Goal: Task Accomplishment & Management: Manage account settings

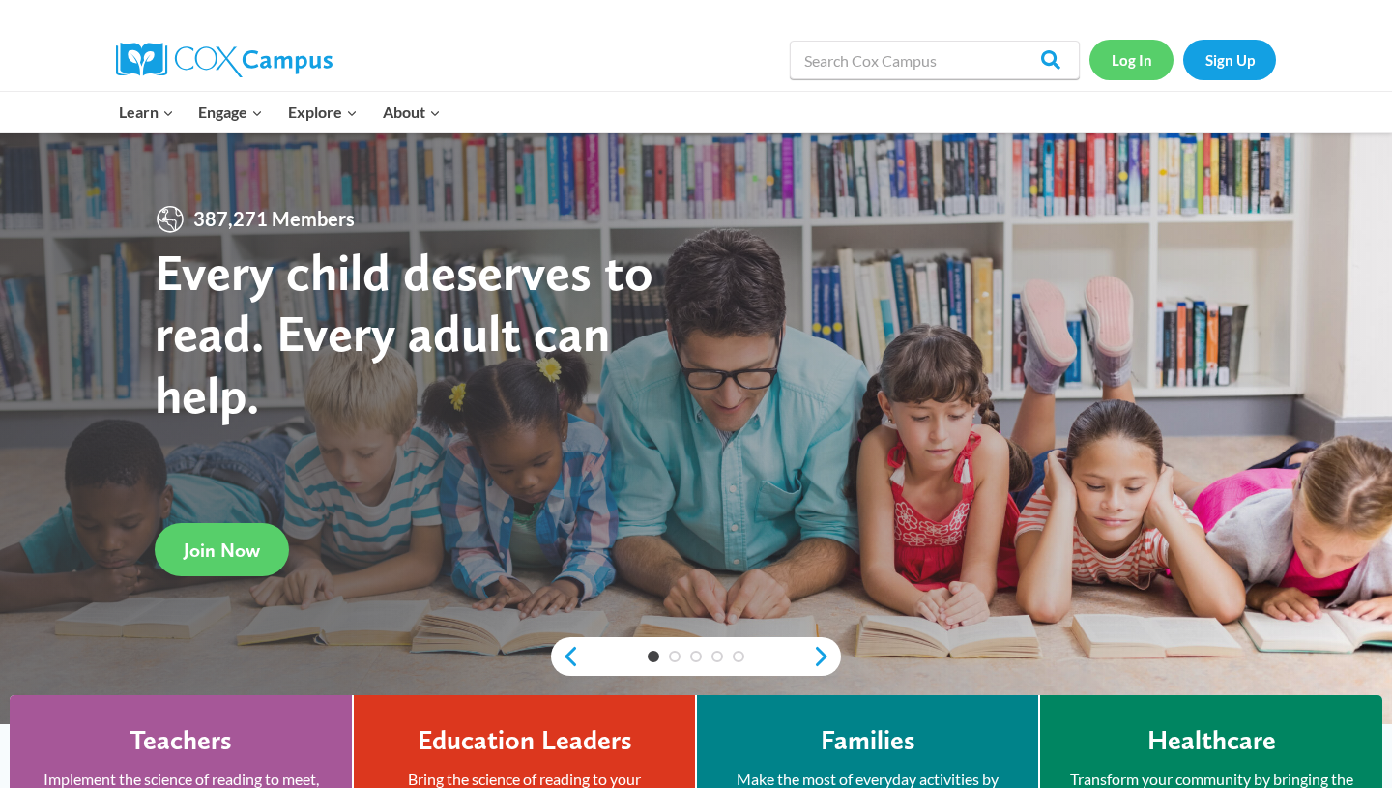
click at [1120, 62] on link "Log In" at bounding box center [1131, 60] width 84 height 40
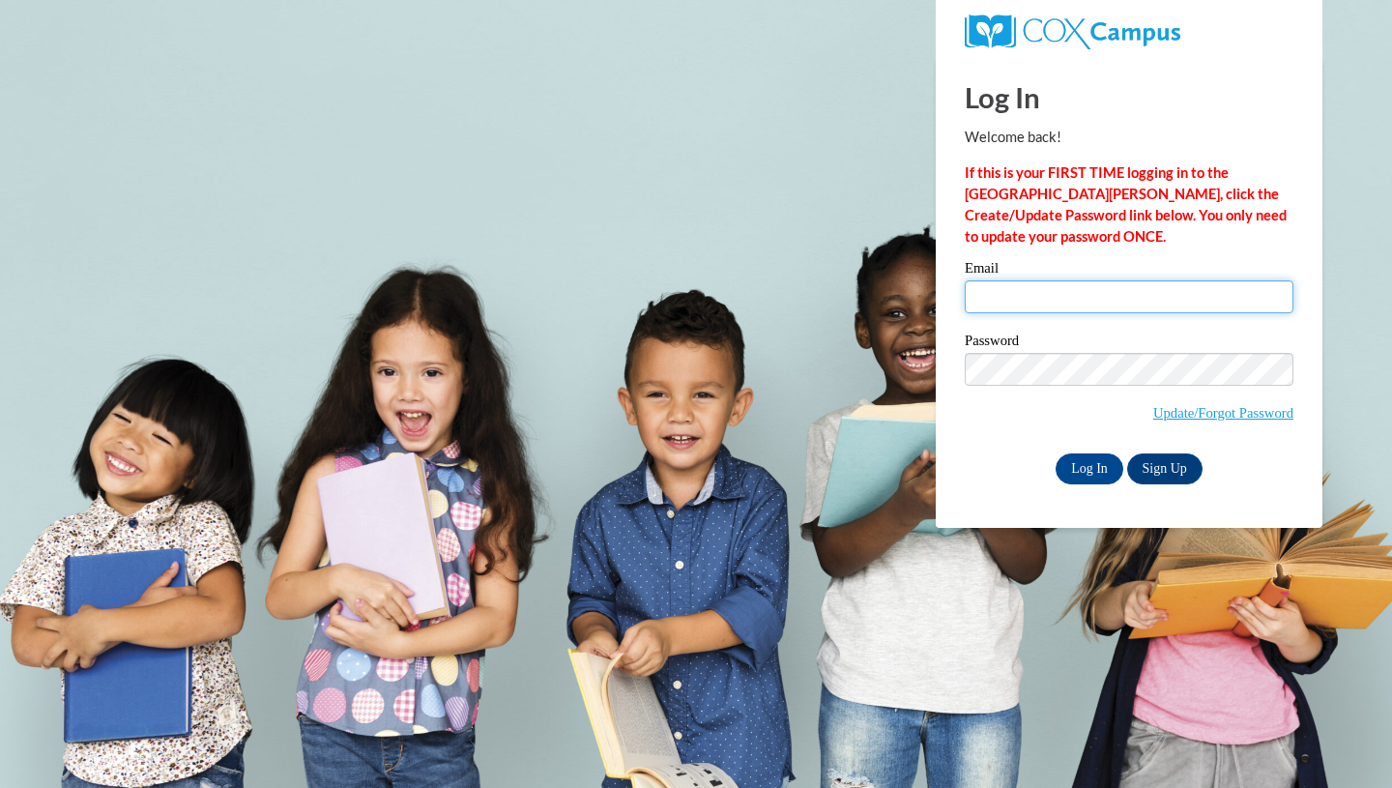
click at [1008, 288] on input "Email" at bounding box center [1129, 296] width 329 height 33
type input "[EMAIL_ADDRESS][DOMAIN_NAME]"
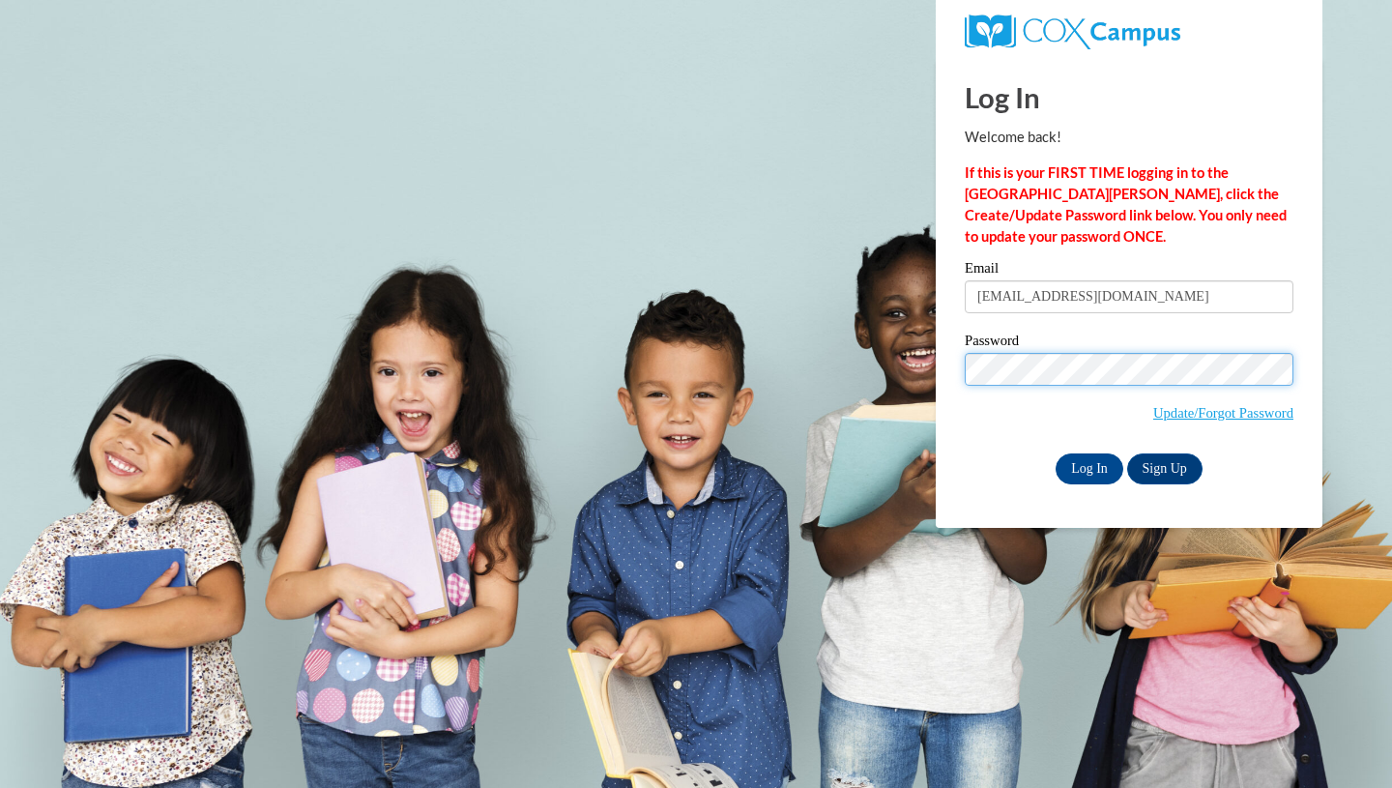
click at [1055, 453] on input "Log In" at bounding box center [1089, 468] width 68 height 31
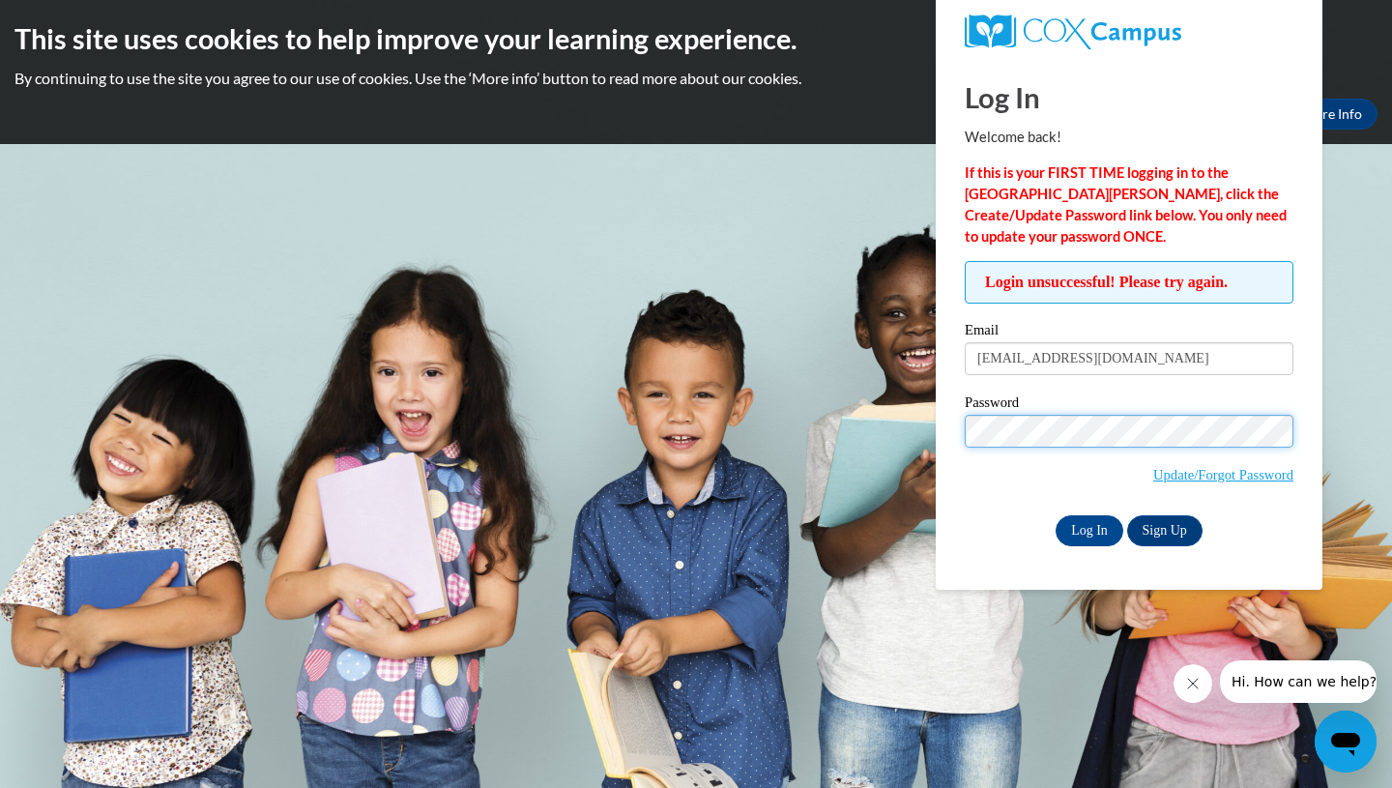
click at [1055, 515] on input "Log In" at bounding box center [1089, 530] width 68 height 31
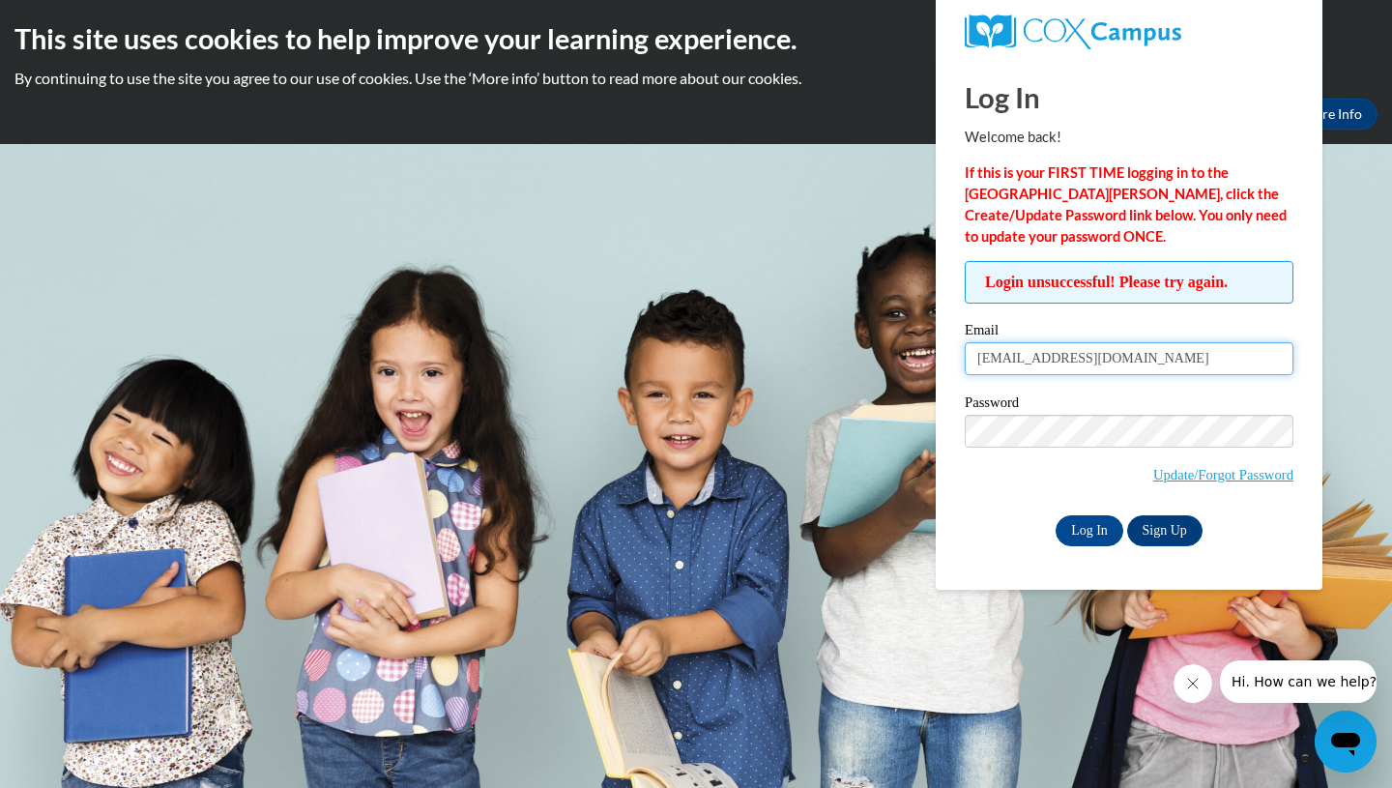
click at [1127, 353] on input "[EMAIL_ADDRESS][DOMAIN_NAME]" at bounding box center [1129, 358] width 329 height 33
drag, startPoint x: 1127, startPoint y: 352, endPoint x: 939, endPoint y: 358, distance: 187.6
click at [939, 358] on div "Log In Welcome back! If this is your FIRST TIME logging in to the NEW Cox Campu…" at bounding box center [1129, 324] width 416 height 532
click at [985, 361] on input "Email" at bounding box center [1129, 358] width 329 height 33
type input "raeganweissend@gmail.com"
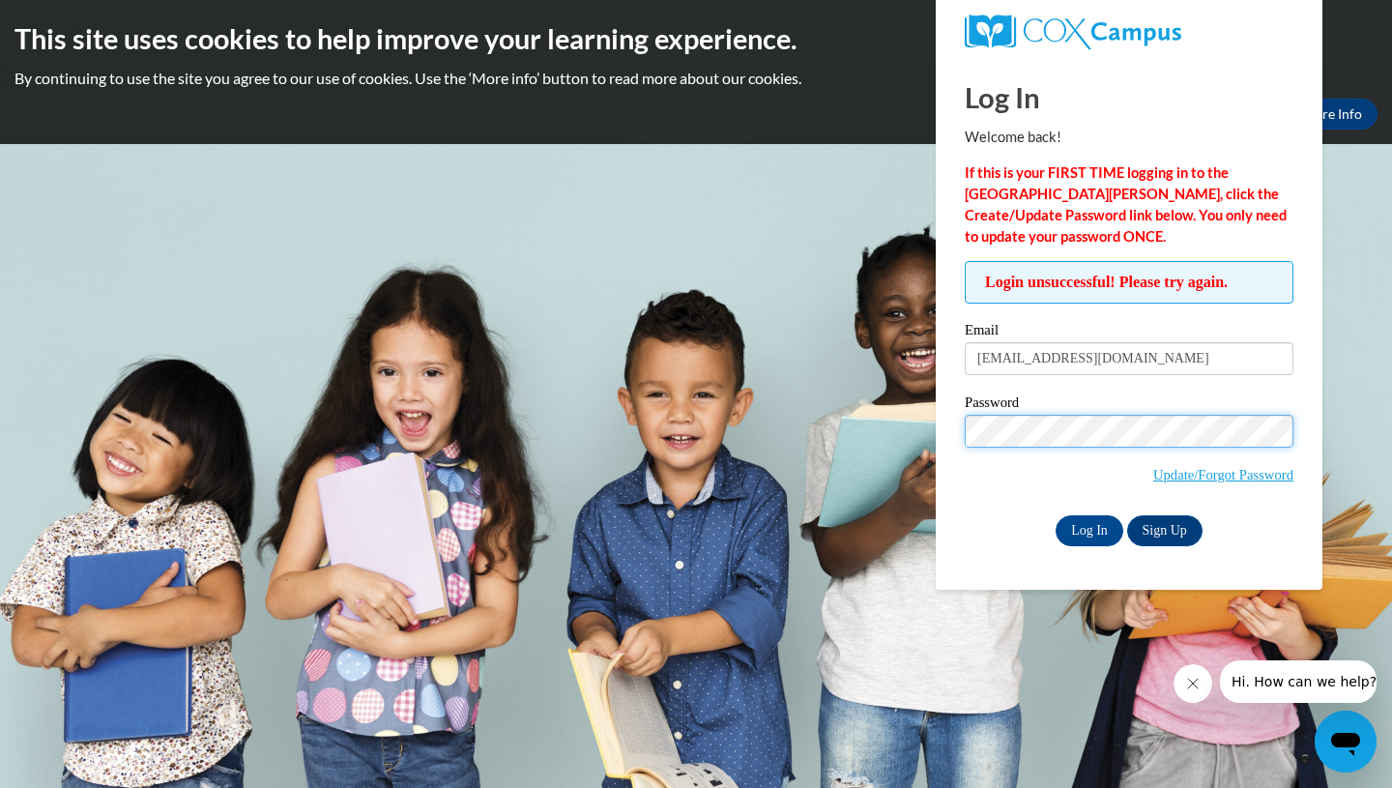
click at [1055, 515] on input "Log In" at bounding box center [1089, 530] width 68 height 31
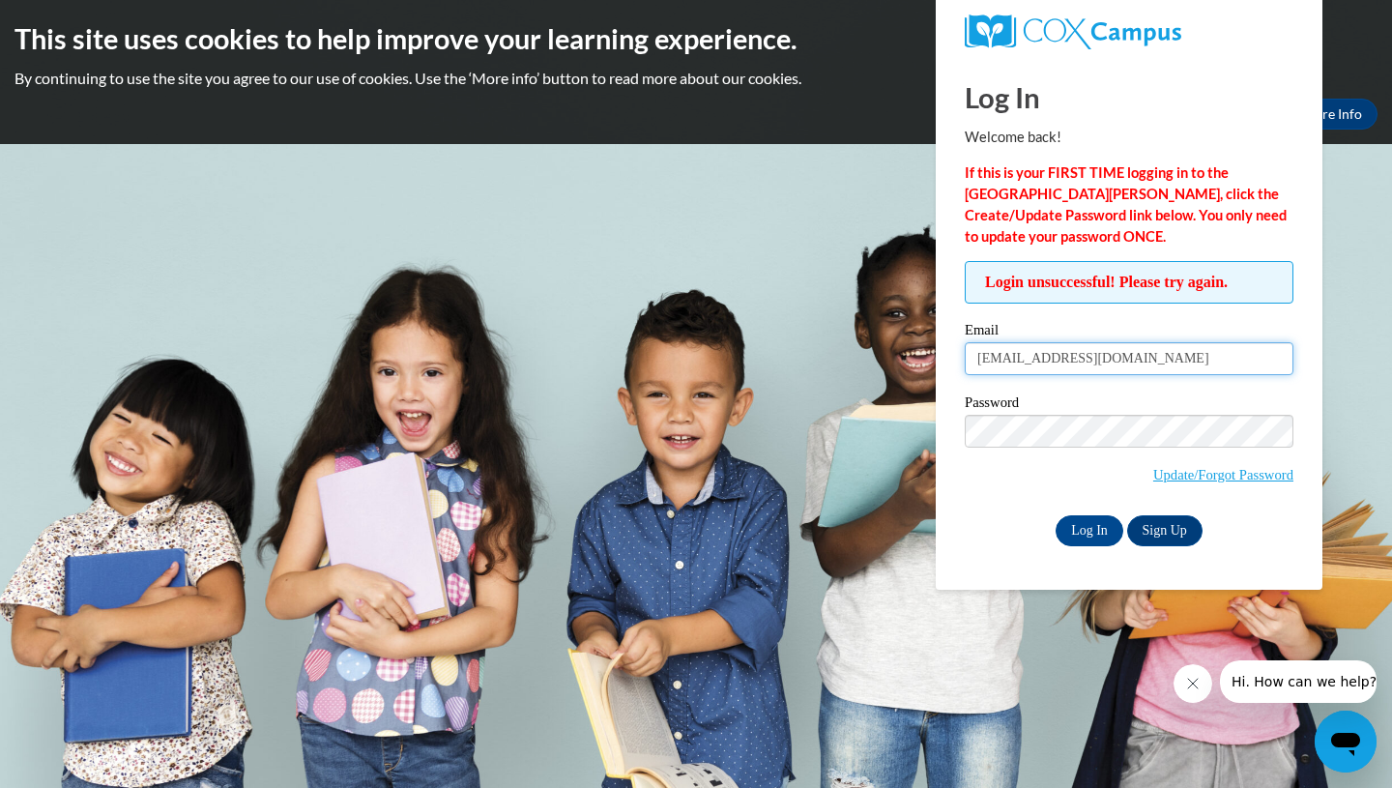
click at [1181, 366] on input "raeganweissend@gmail.com" at bounding box center [1129, 358] width 329 height 33
type input "r"
click at [1140, 360] on input "Email" at bounding box center [1129, 358] width 329 height 33
type input "[EMAIL_ADDRESS][DOMAIN_NAME]"
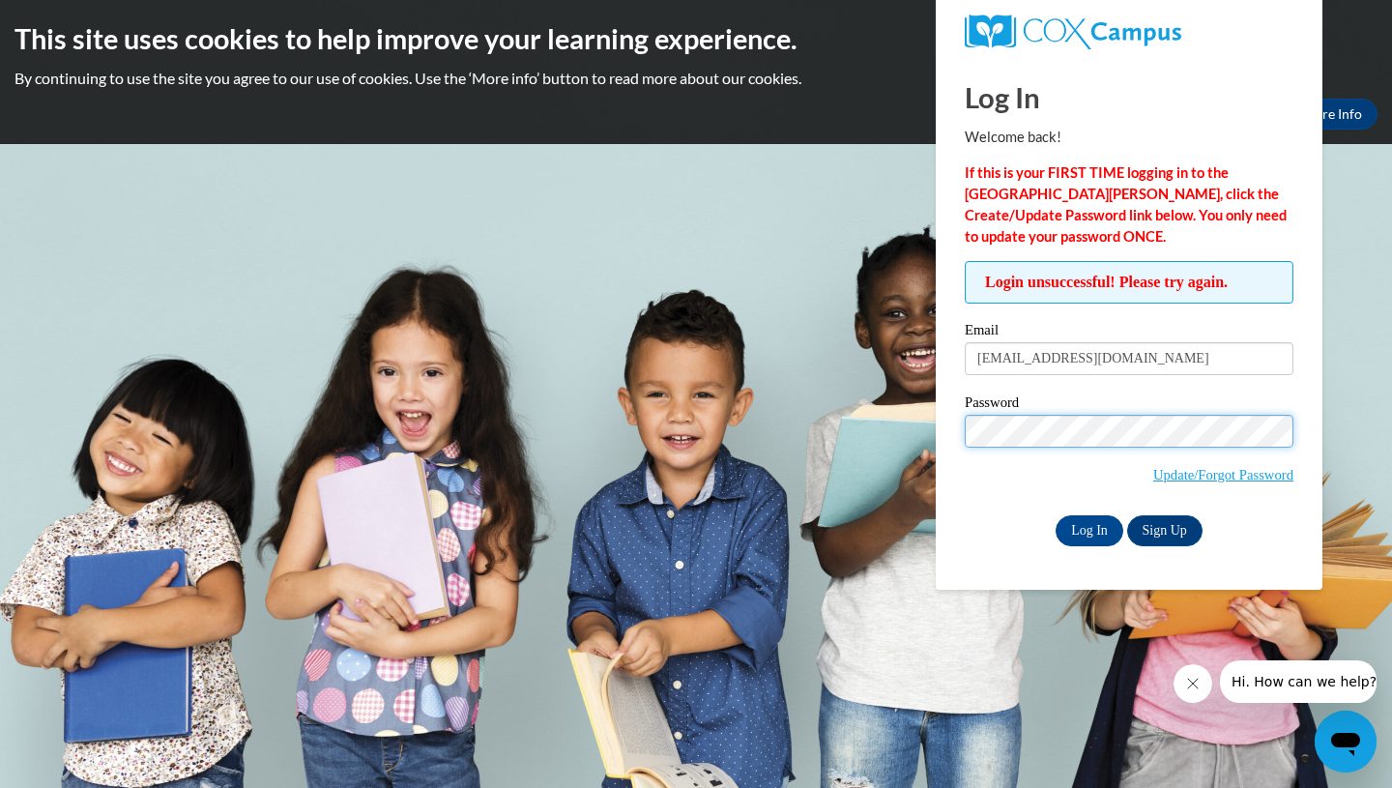
click at [1055, 515] on input "Log In" at bounding box center [1089, 530] width 68 height 31
click at [1081, 516] on input "Log In" at bounding box center [1089, 530] width 68 height 31
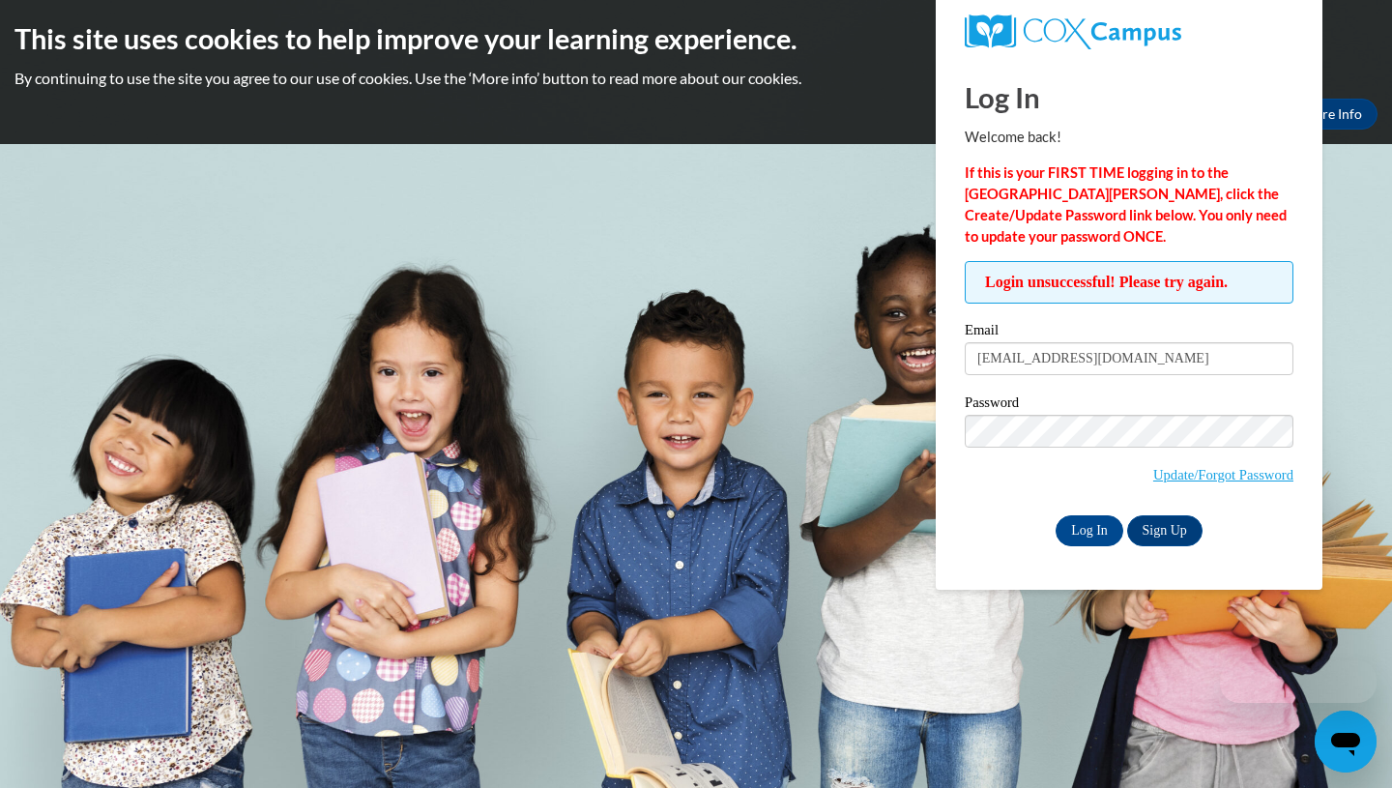
click at [1010, 410] on label "Password" at bounding box center [1129, 404] width 329 height 19
click at [1101, 516] on input "Log In" at bounding box center [1089, 530] width 68 height 31
